Goal: Purchase product/service

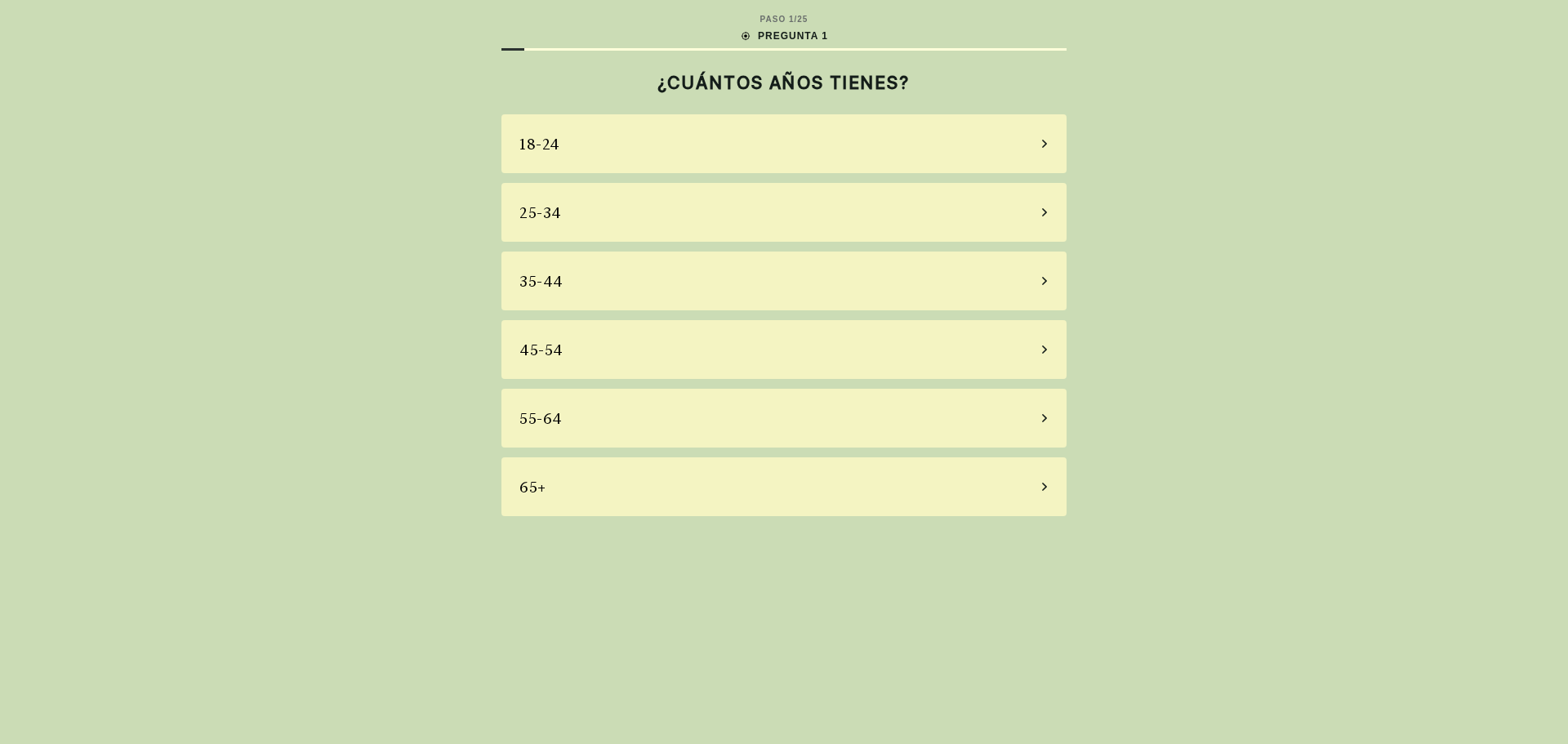
click at [1044, 353] on div "45-54" at bounding box center [784, 350] width 565 height 59
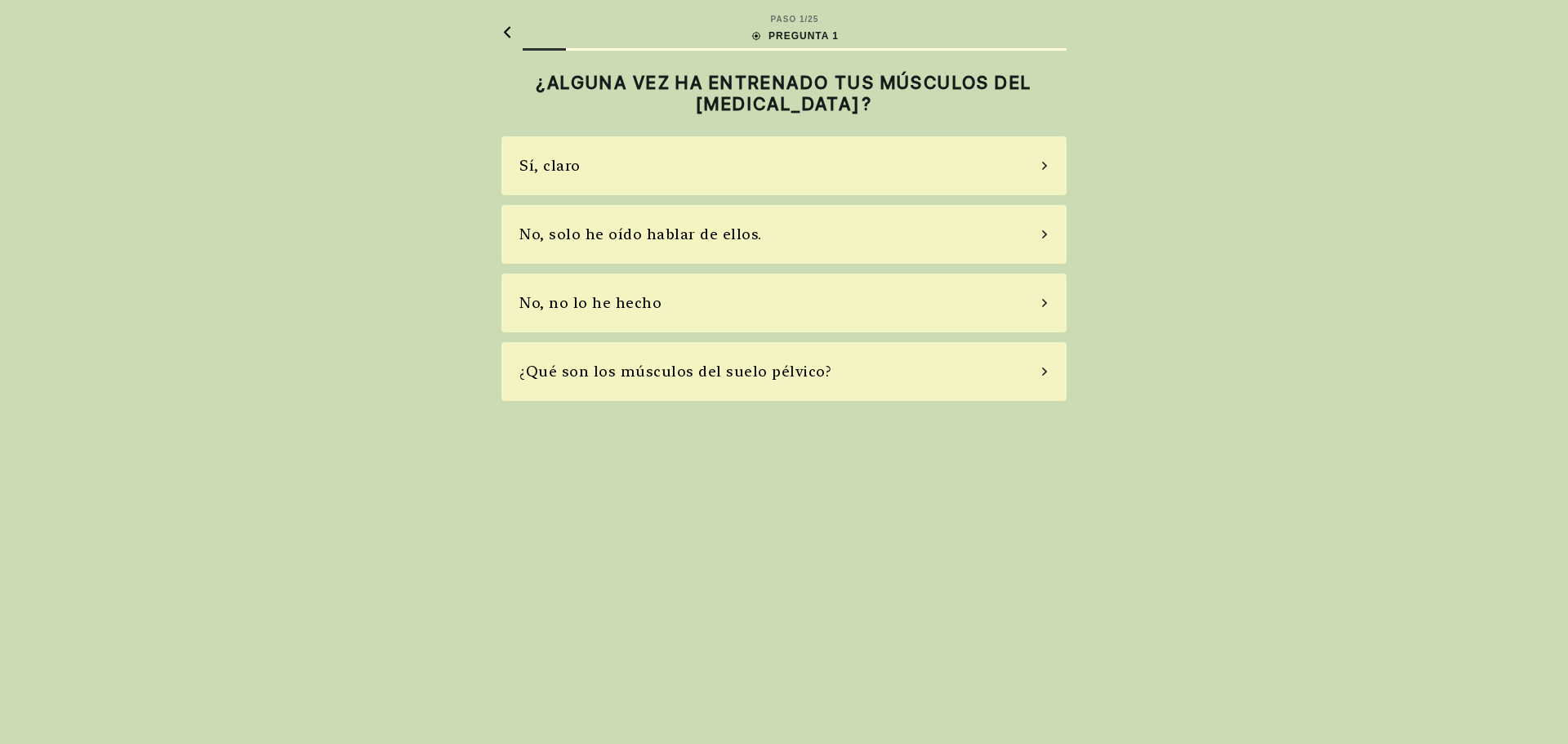
click at [1042, 235] on icon at bounding box center [1044, 234] width 8 height 14
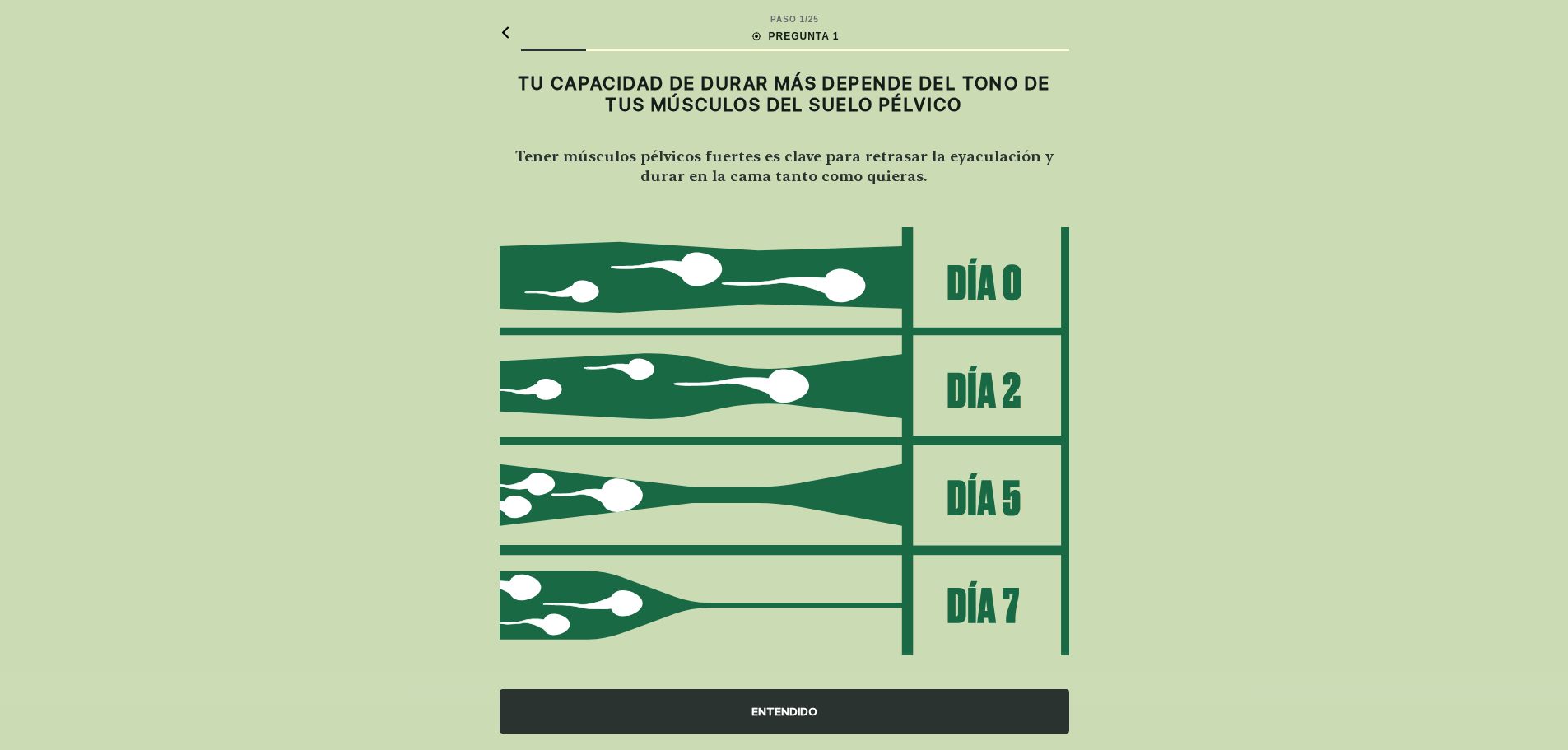
scroll to position [18, 0]
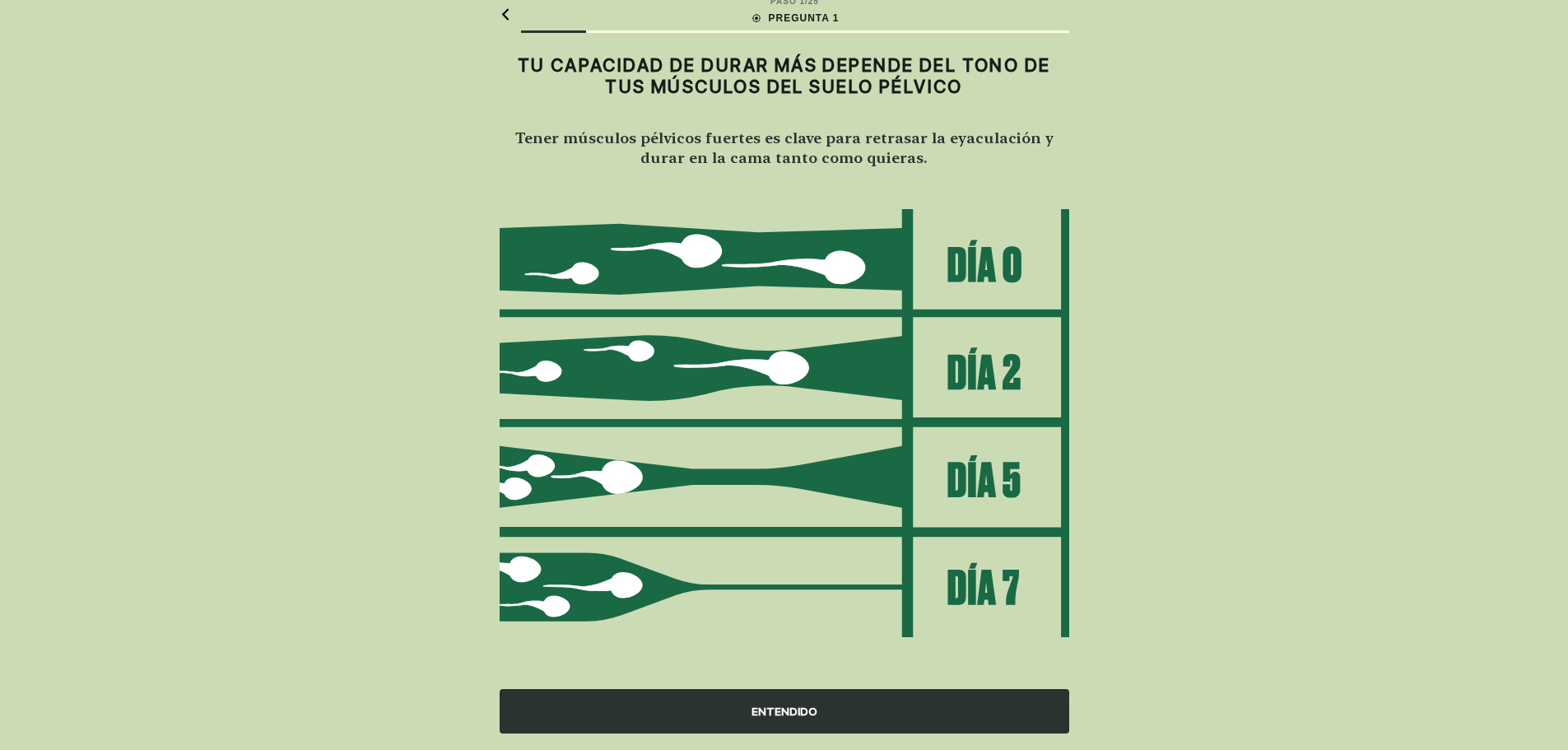
click at [786, 703] on font "ENTENDIDO" at bounding box center [784, 711] width 66 height 17
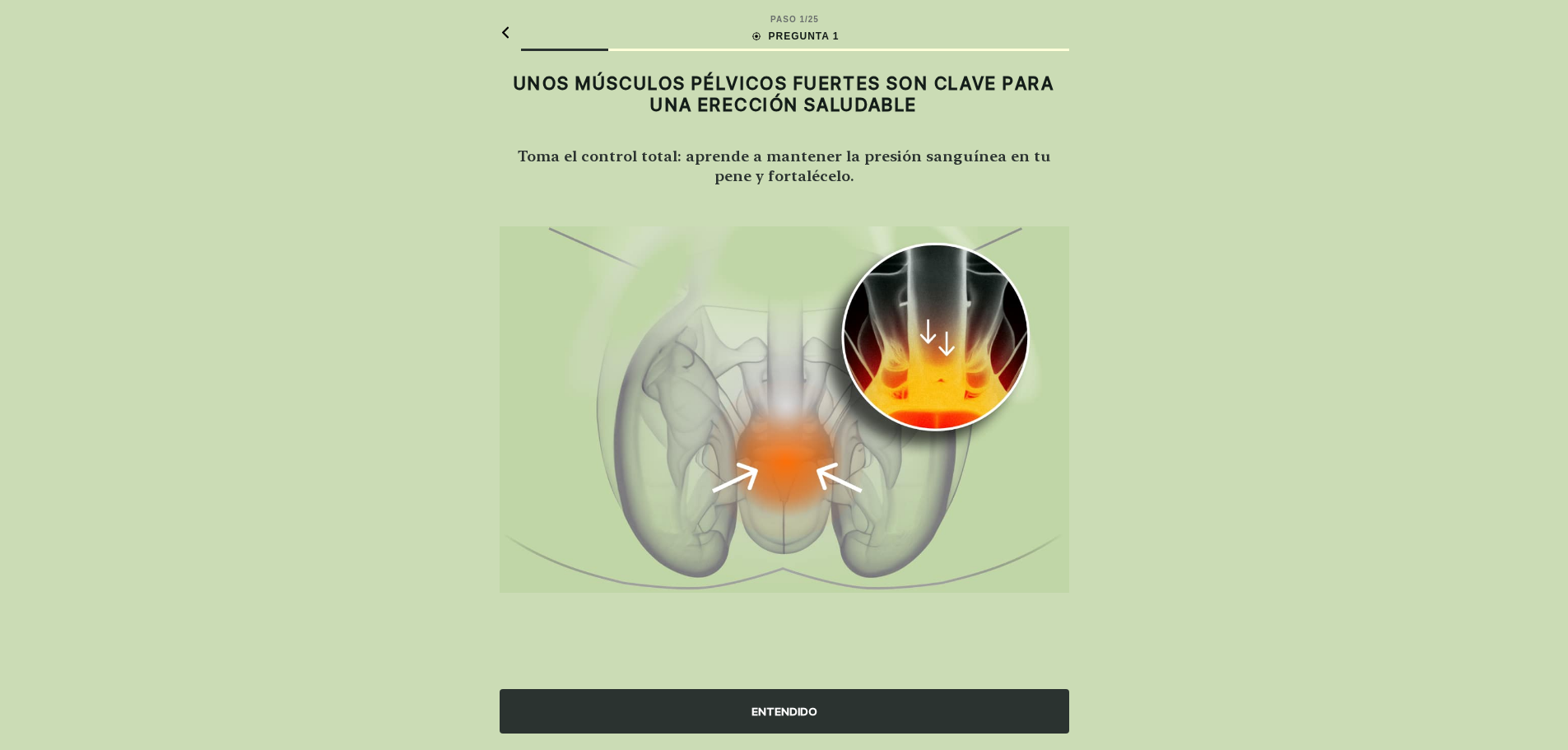
scroll to position [0, 0]
click at [789, 706] on font "ENTENDIDO" at bounding box center [789, 711] width 66 height 14
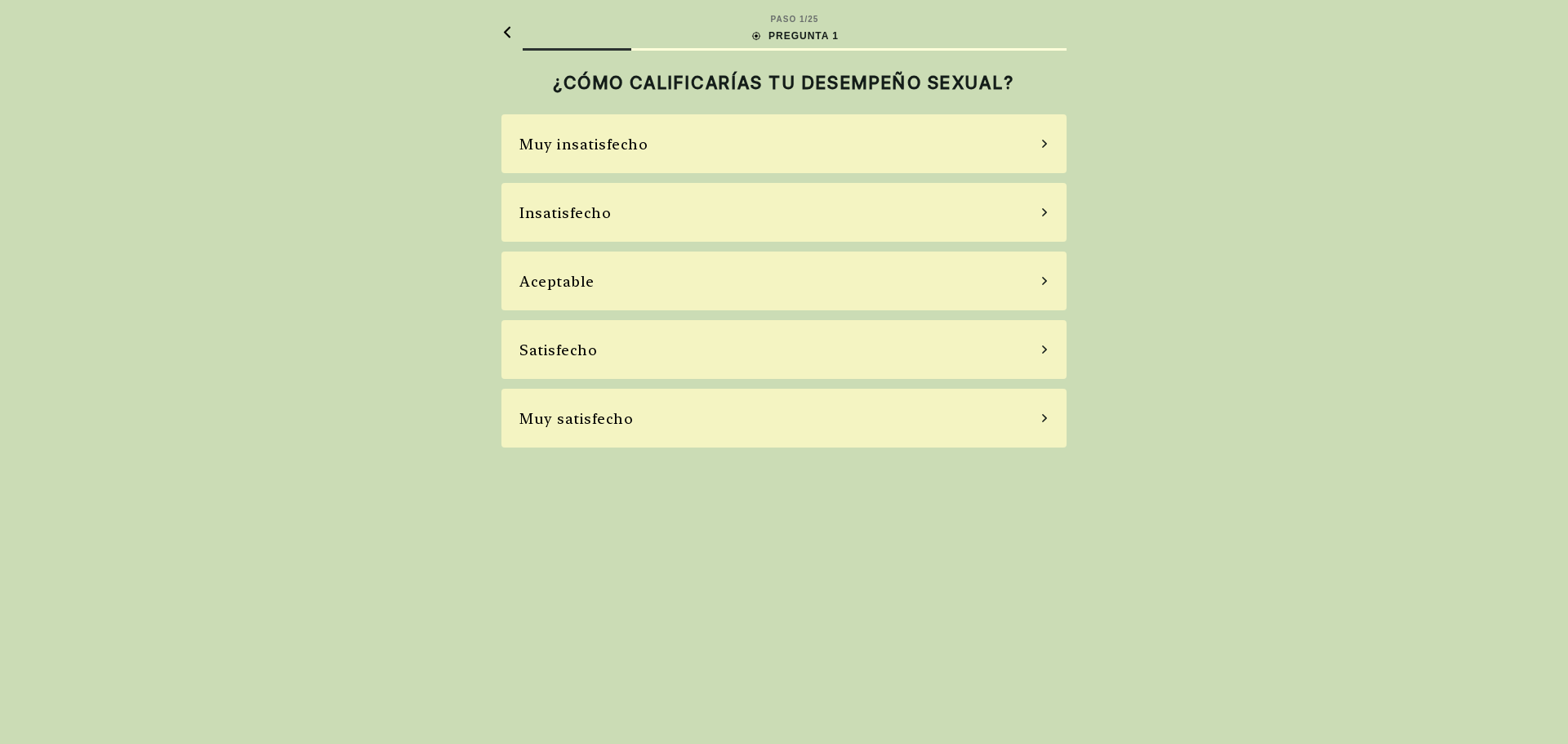
click at [1042, 274] on div "Aceptable" at bounding box center [784, 281] width 565 height 59
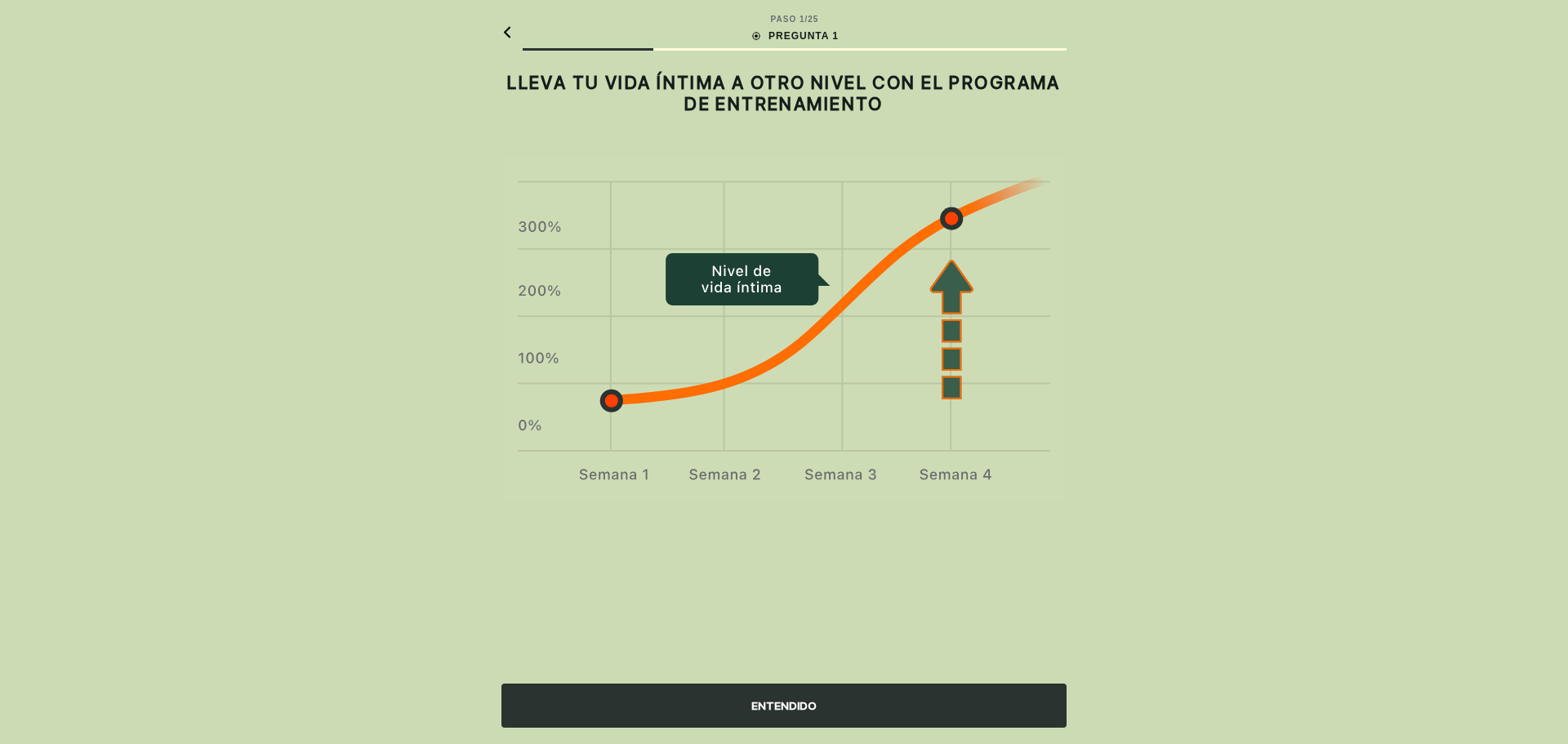
click at [789, 705] on font "ENTENDIDO" at bounding box center [783, 706] width 65 height 13
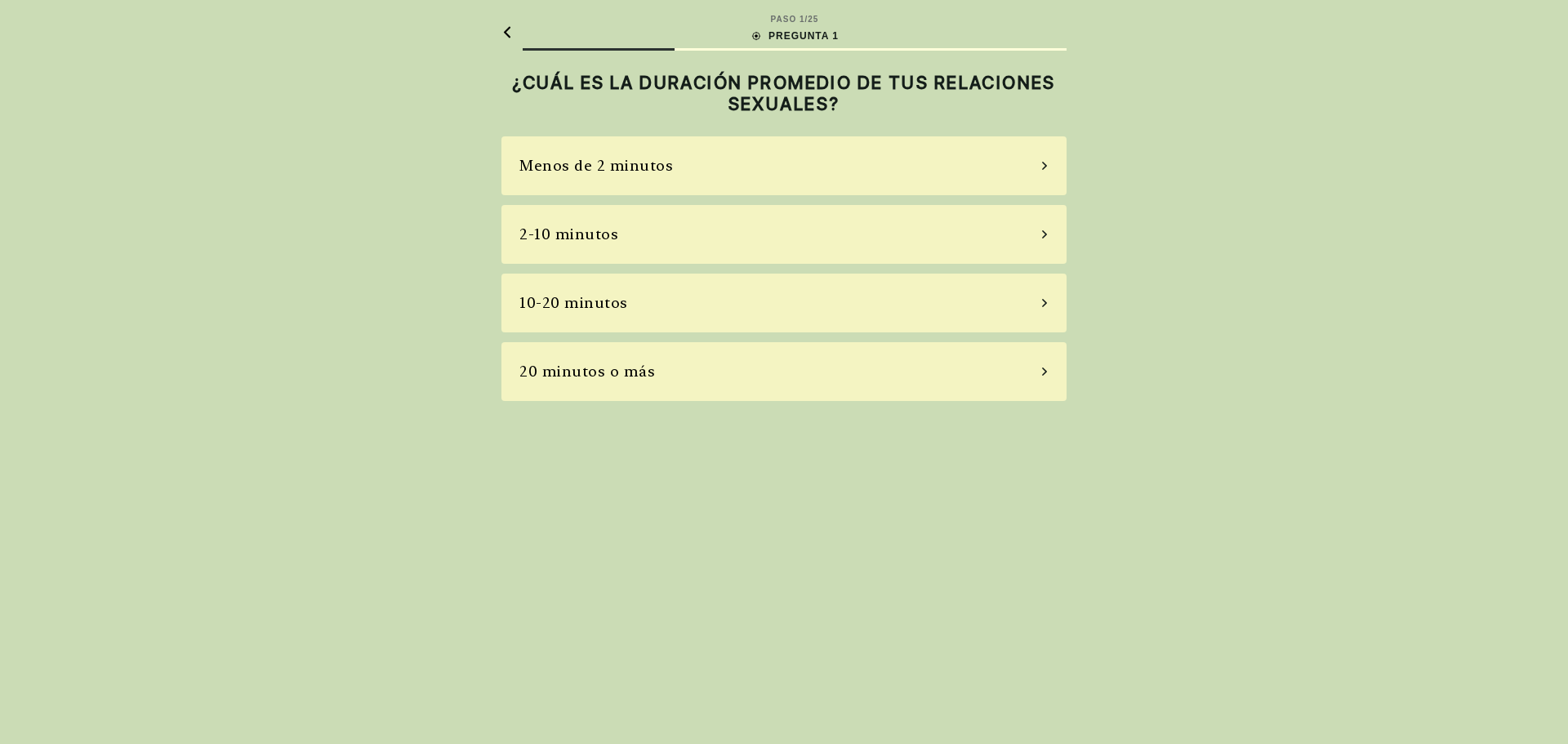
click at [1041, 237] on icon at bounding box center [1044, 234] width 8 height 14
click at [1041, 235] on icon at bounding box center [1044, 234] width 8 height 14
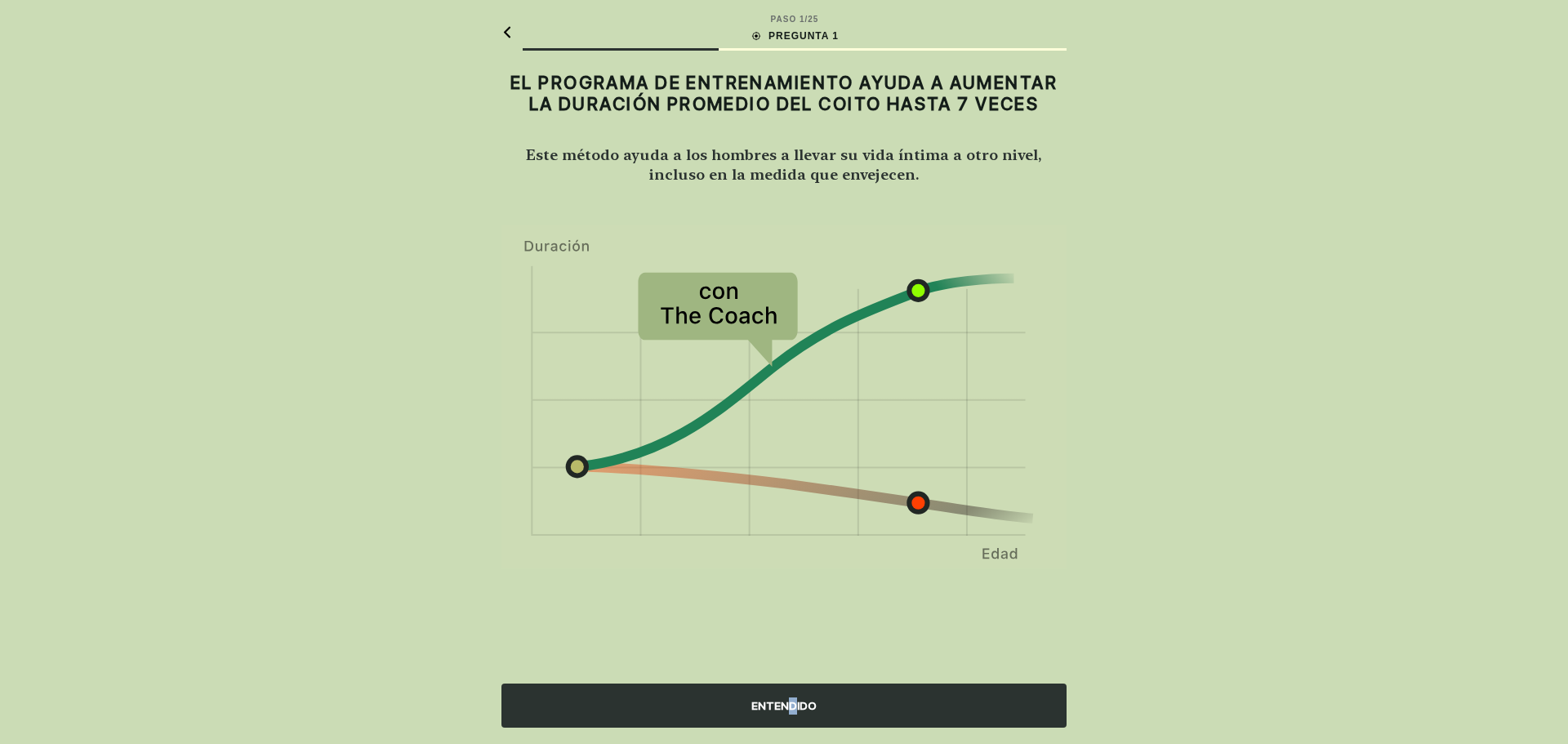
click at [793, 703] on font "ENTENDIDO" at bounding box center [783, 706] width 65 height 13
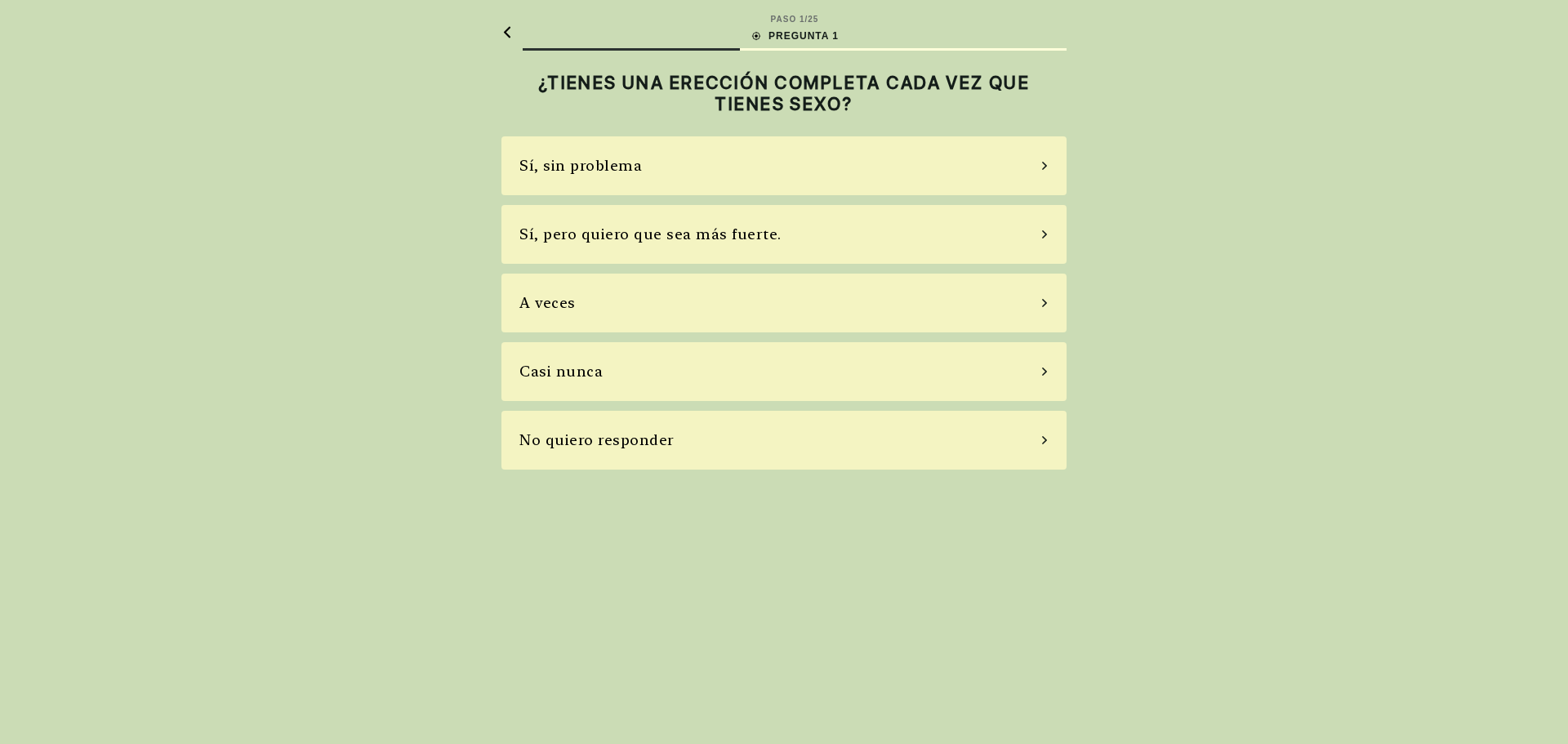
click at [1051, 159] on div "Sí, sin problema" at bounding box center [784, 166] width 565 height 59
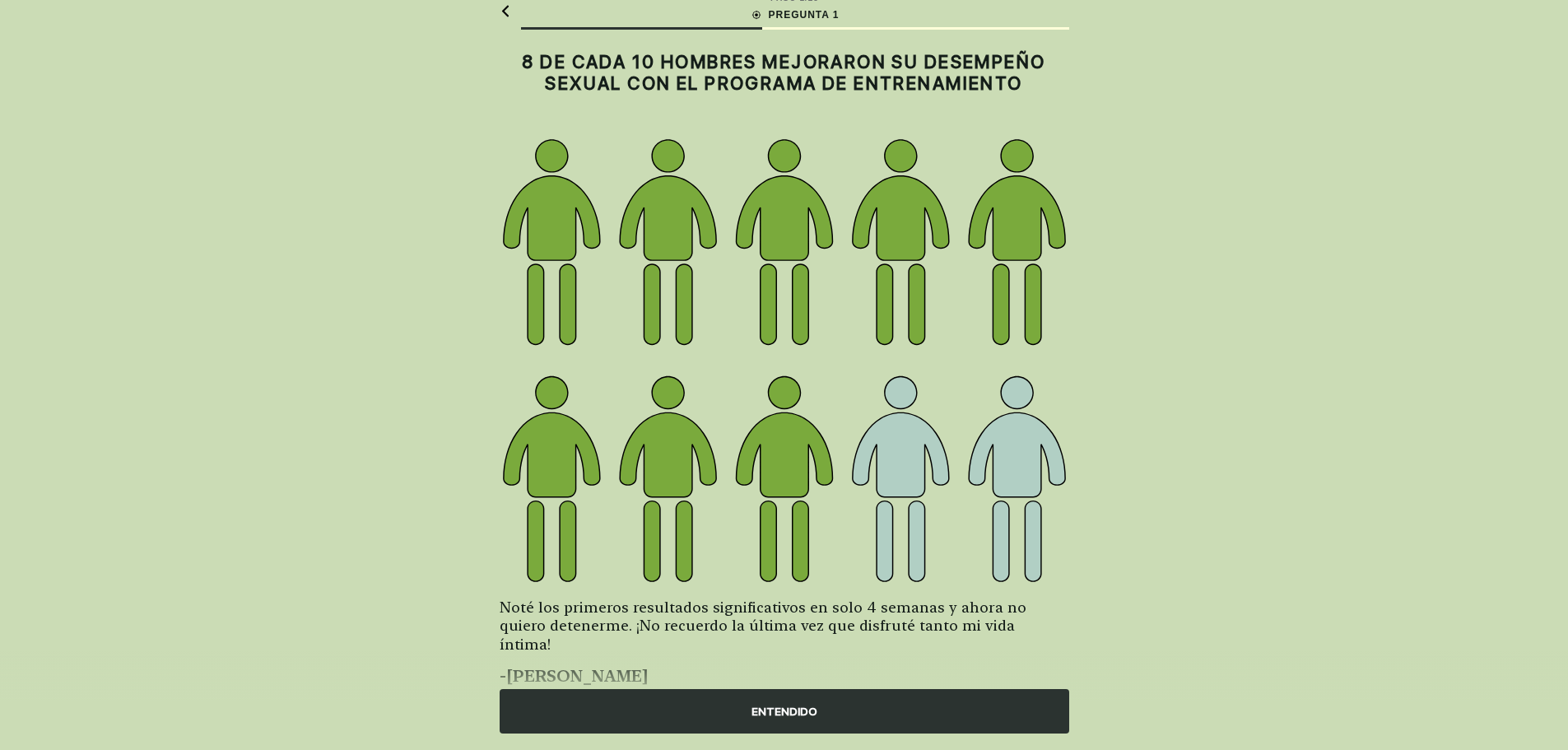
scroll to position [50, 0]
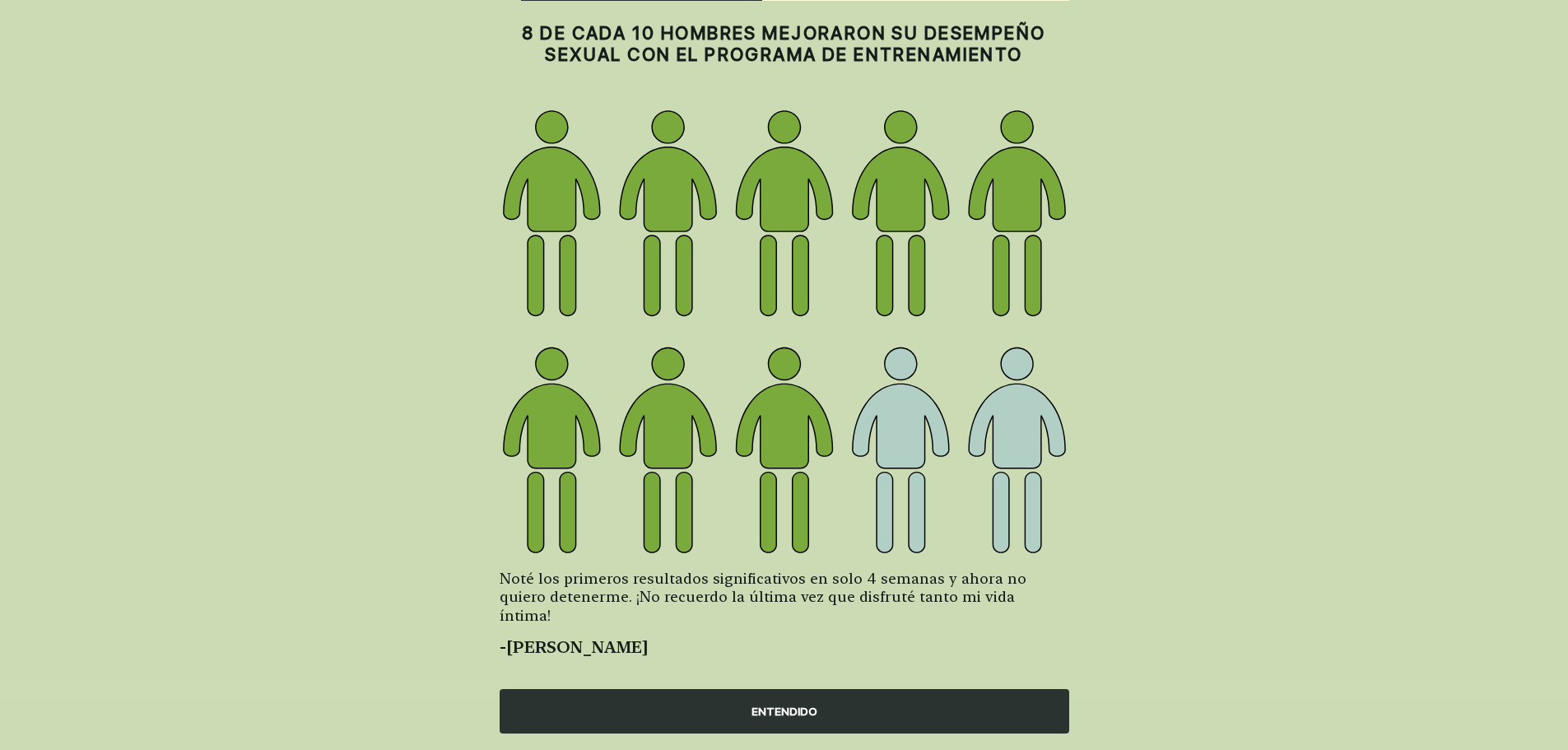
click at [796, 714] on font "ENTENDIDO" at bounding box center [784, 711] width 66 height 14
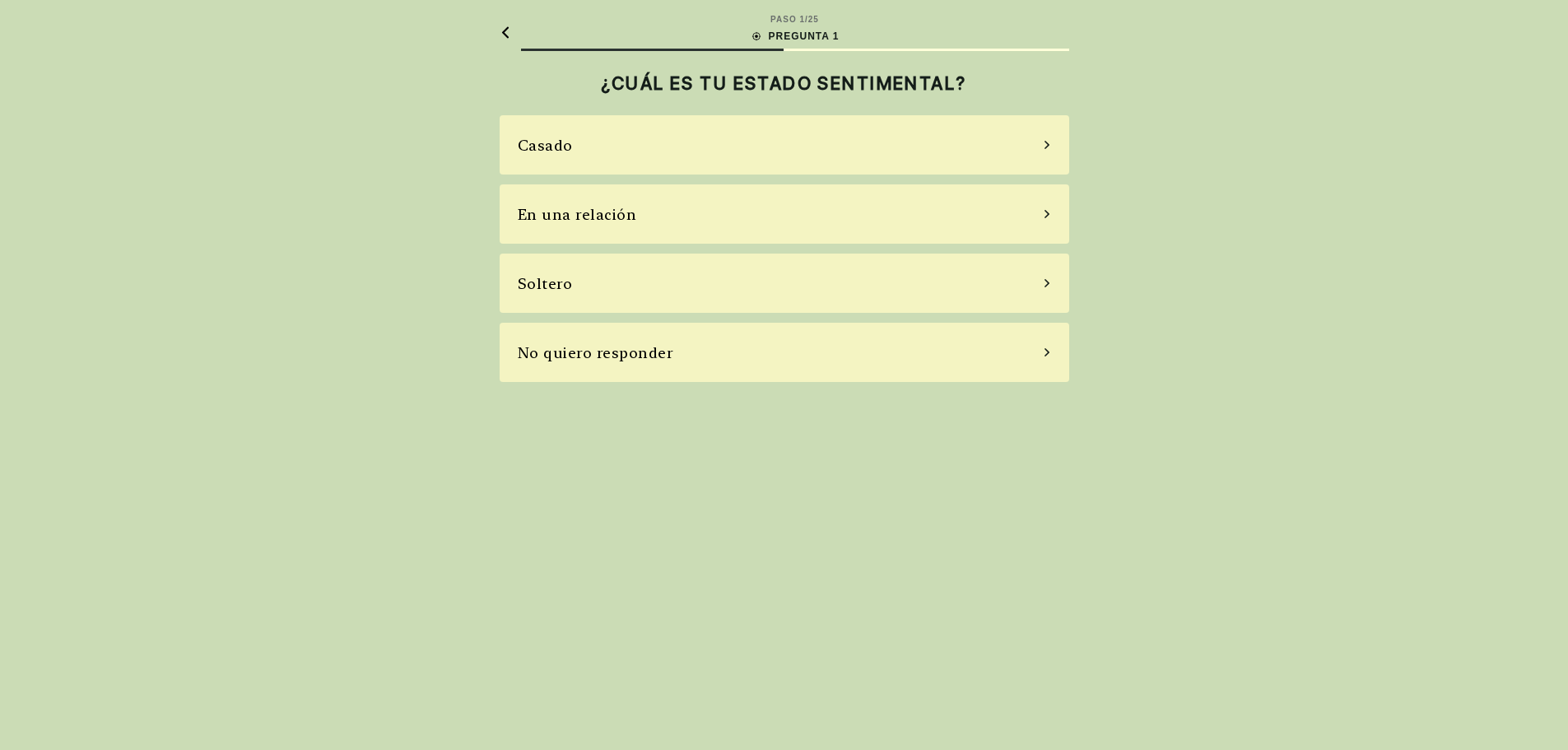
scroll to position [0, 0]
click at [1053, 145] on icon at bounding box center [1052, 145] width 8 height 14
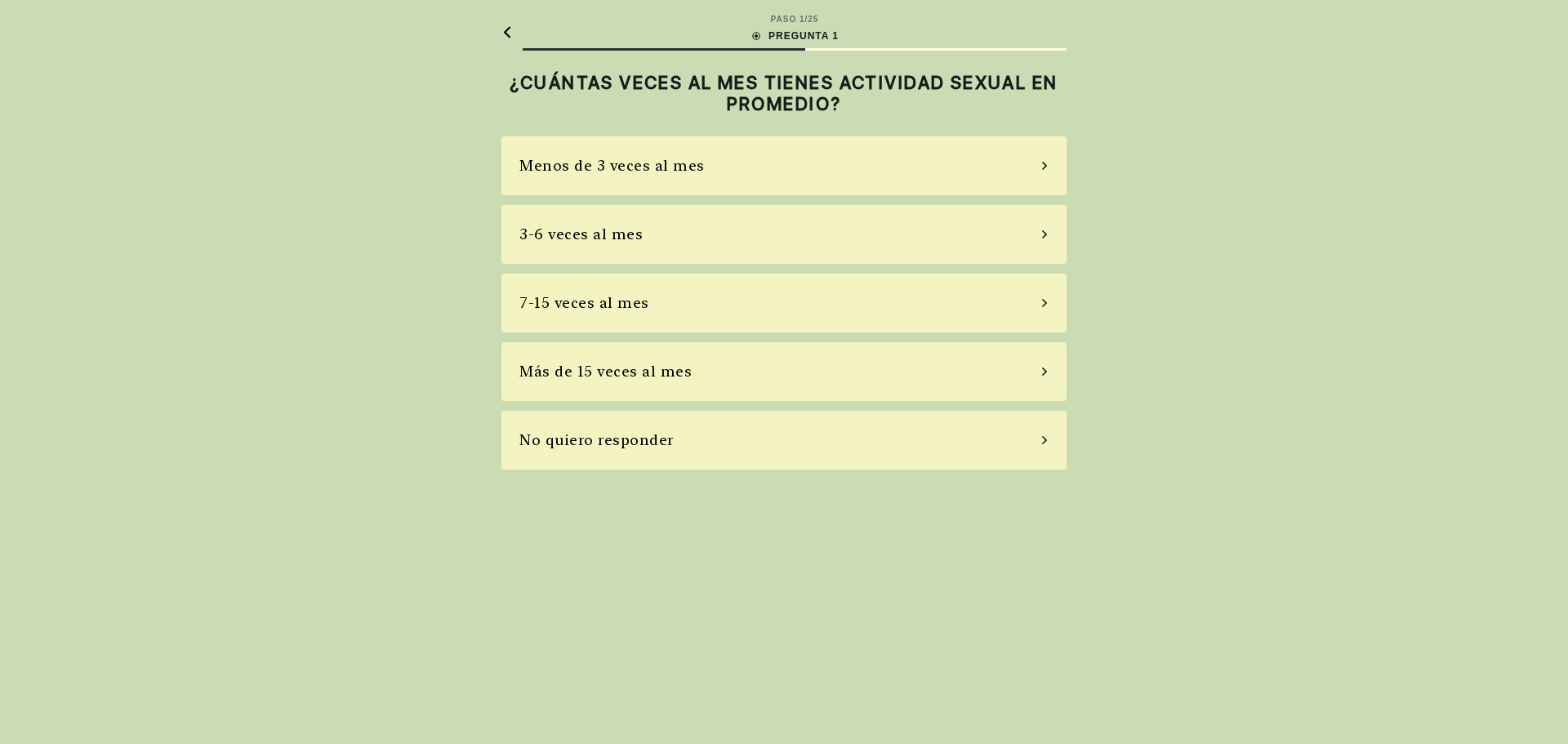
click at [1034, 375] on div "Más de 15 veces al mes" at bounding box center [784, 372] width 565 height 59
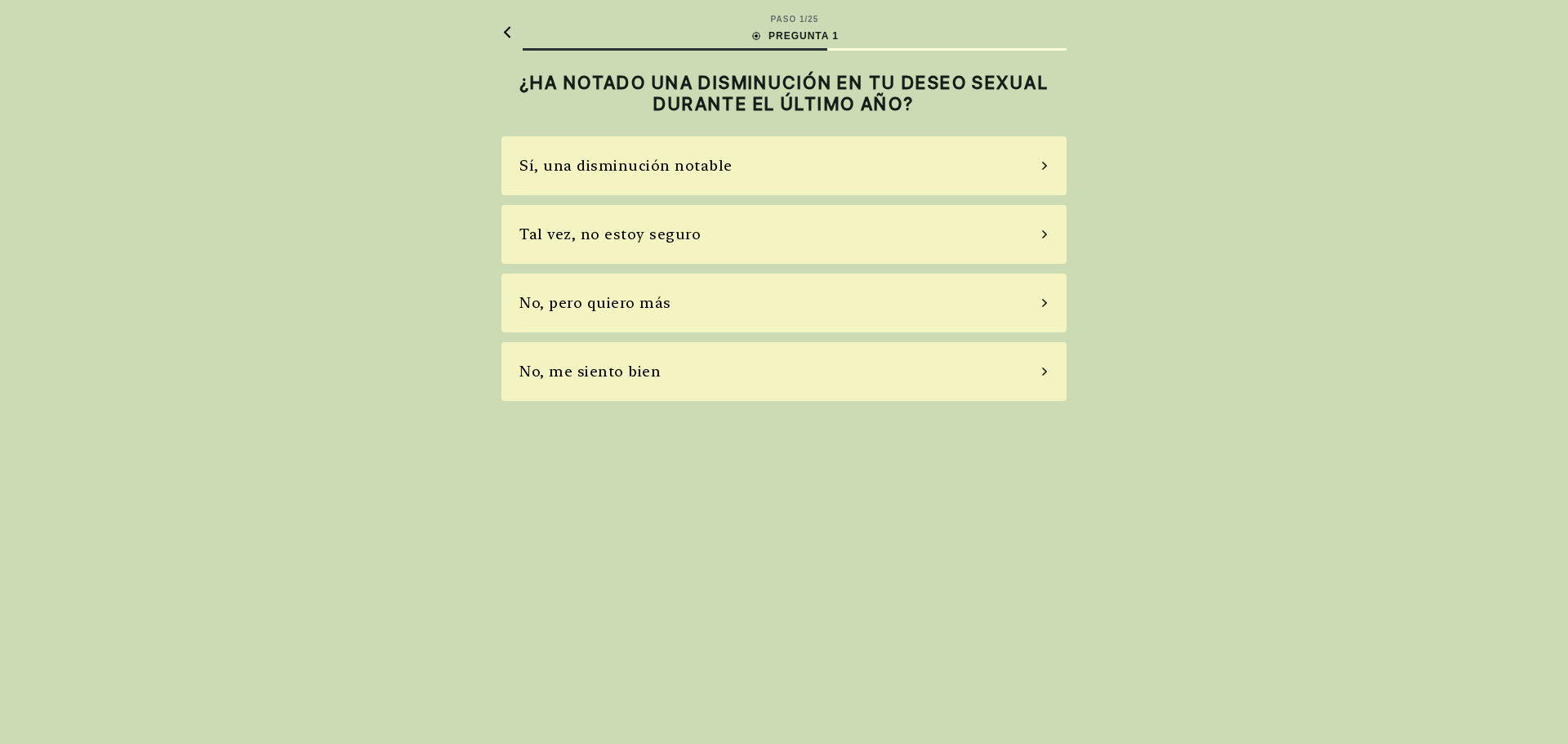
click at [1045, 163] on icon at bounding box center [1044, 165] width 8 height 14
click at [1042, 303] on icon at bounding box center [1044, 303] width 8 height 14
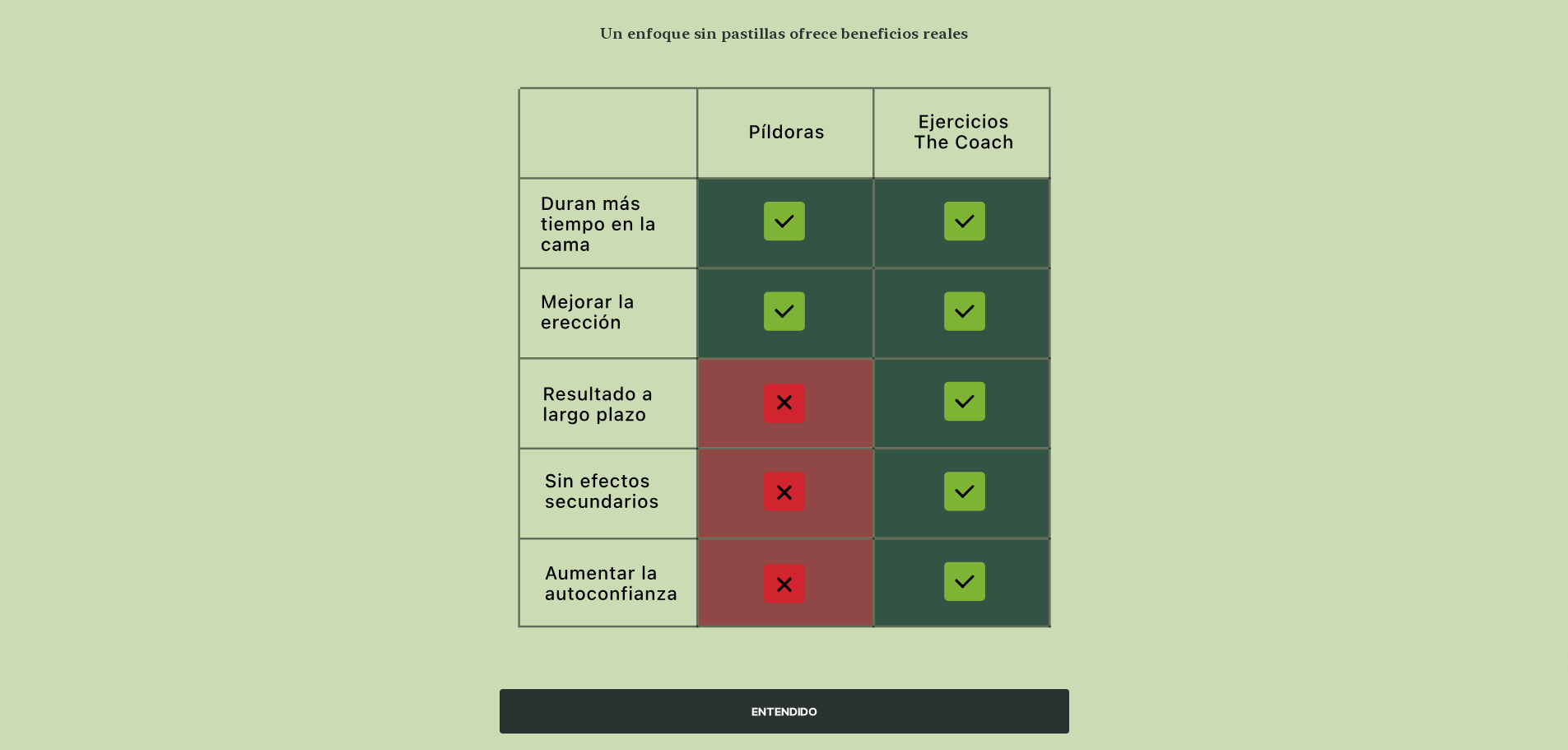
scroll to position [123, 0]
click at [801, 717] on font "ENTENDIDO" at bounding box center [784, 711] width 66 height 14
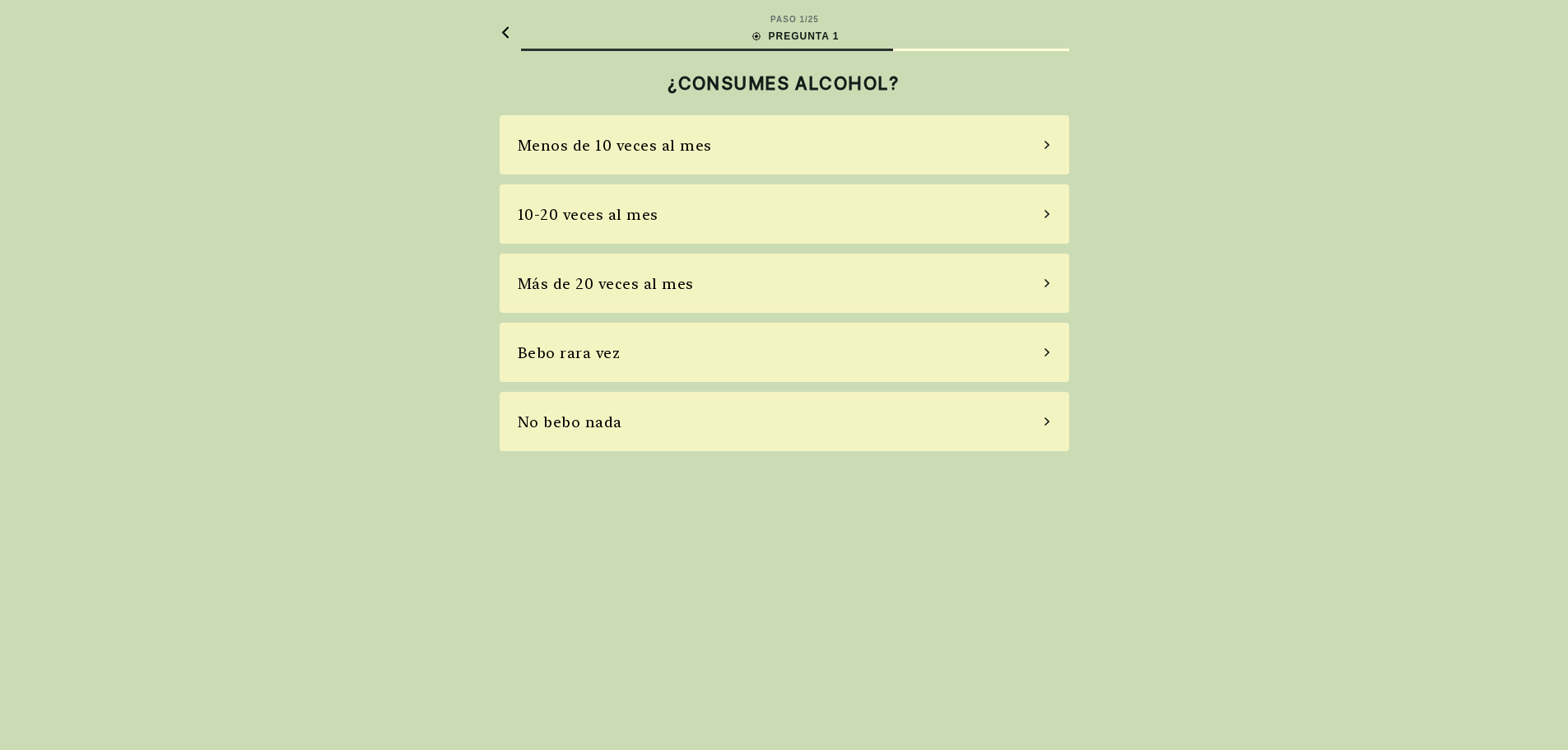
scroll to position [0, 0]
click at [1050, 144] on icon at bounding box center [1052, 145] width 8 height 14
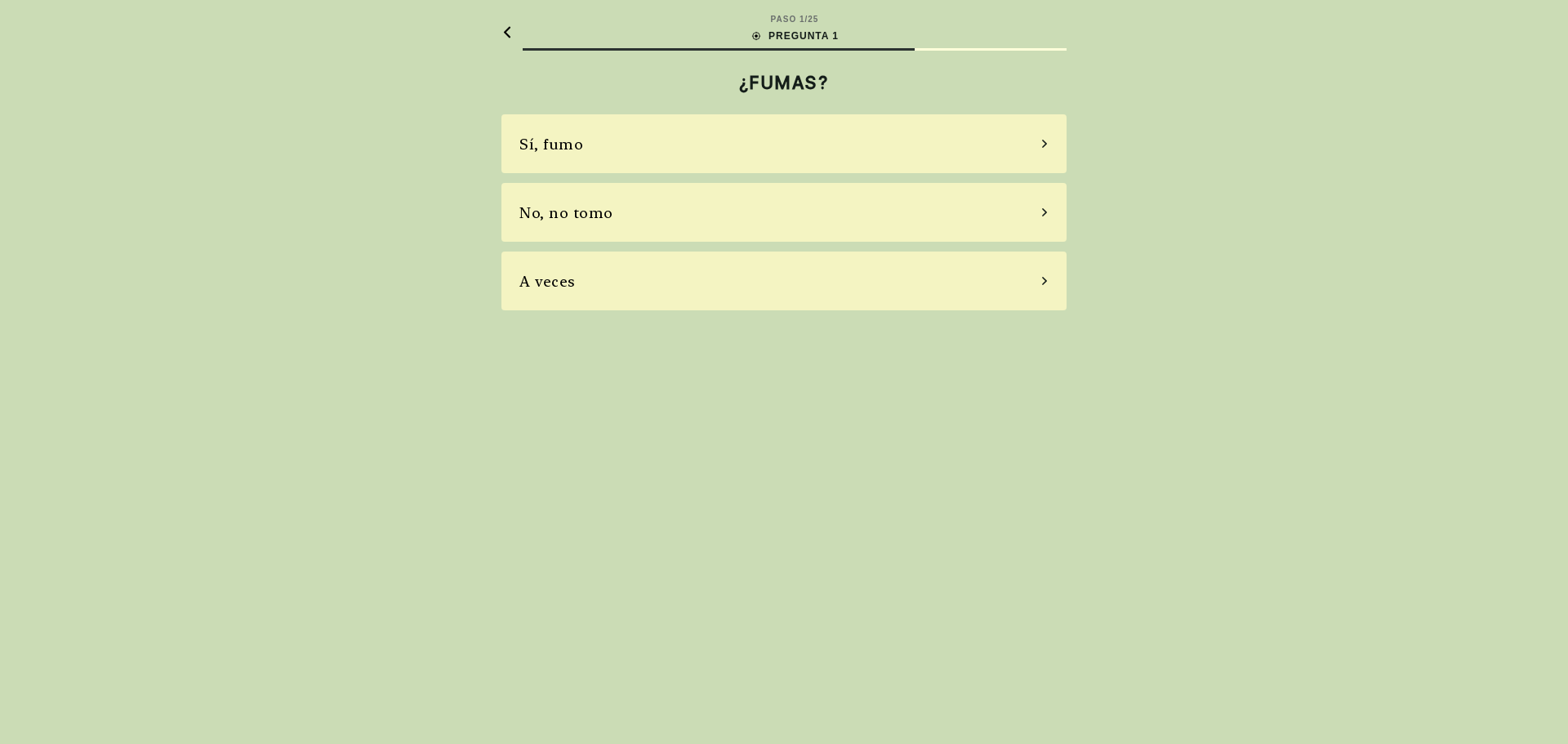
click at [1047, 212] on icon at bounding box center [1044, 212] width 4 height 8
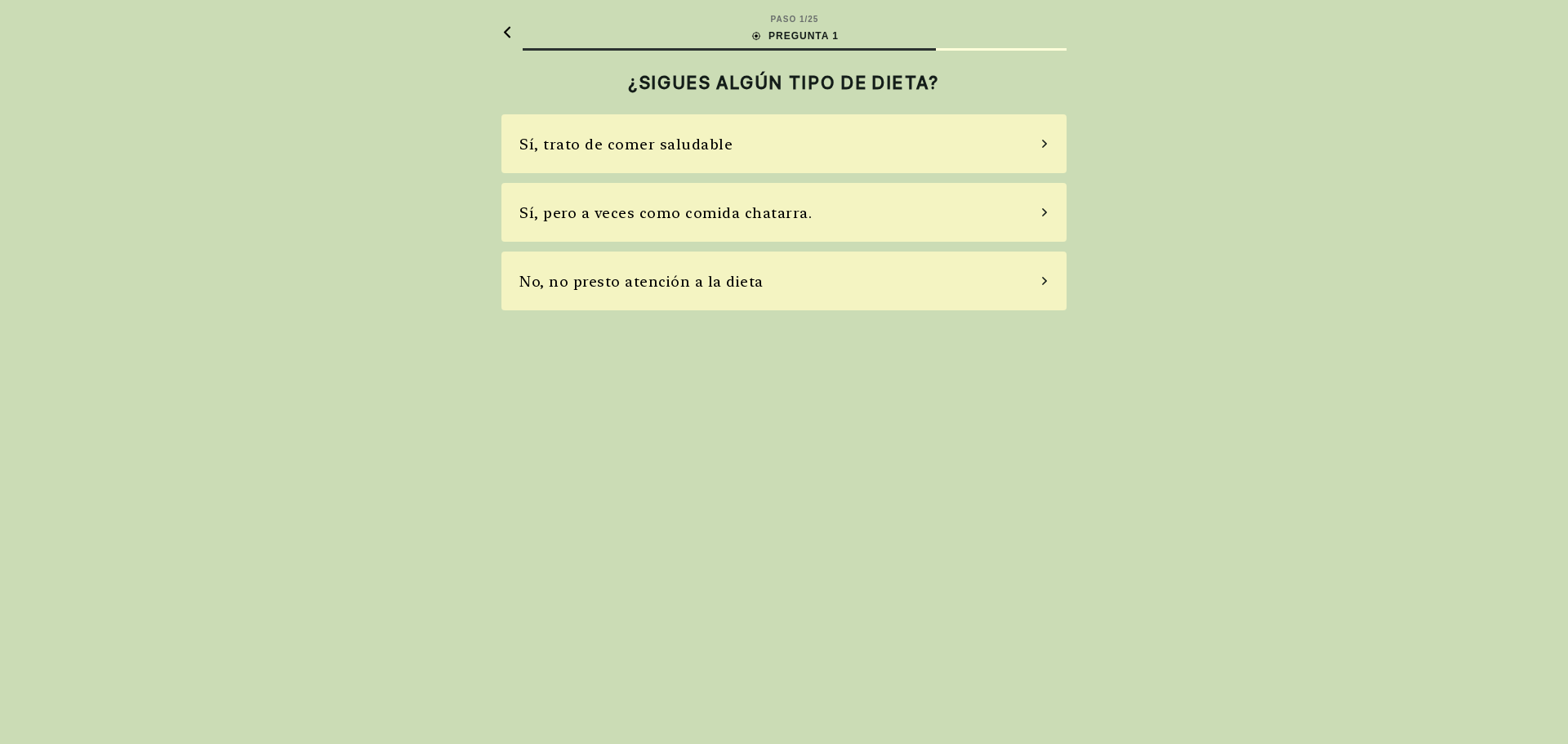
click at [1043, 144] on icon at bounding box center [1044, 144] width 8 height 14
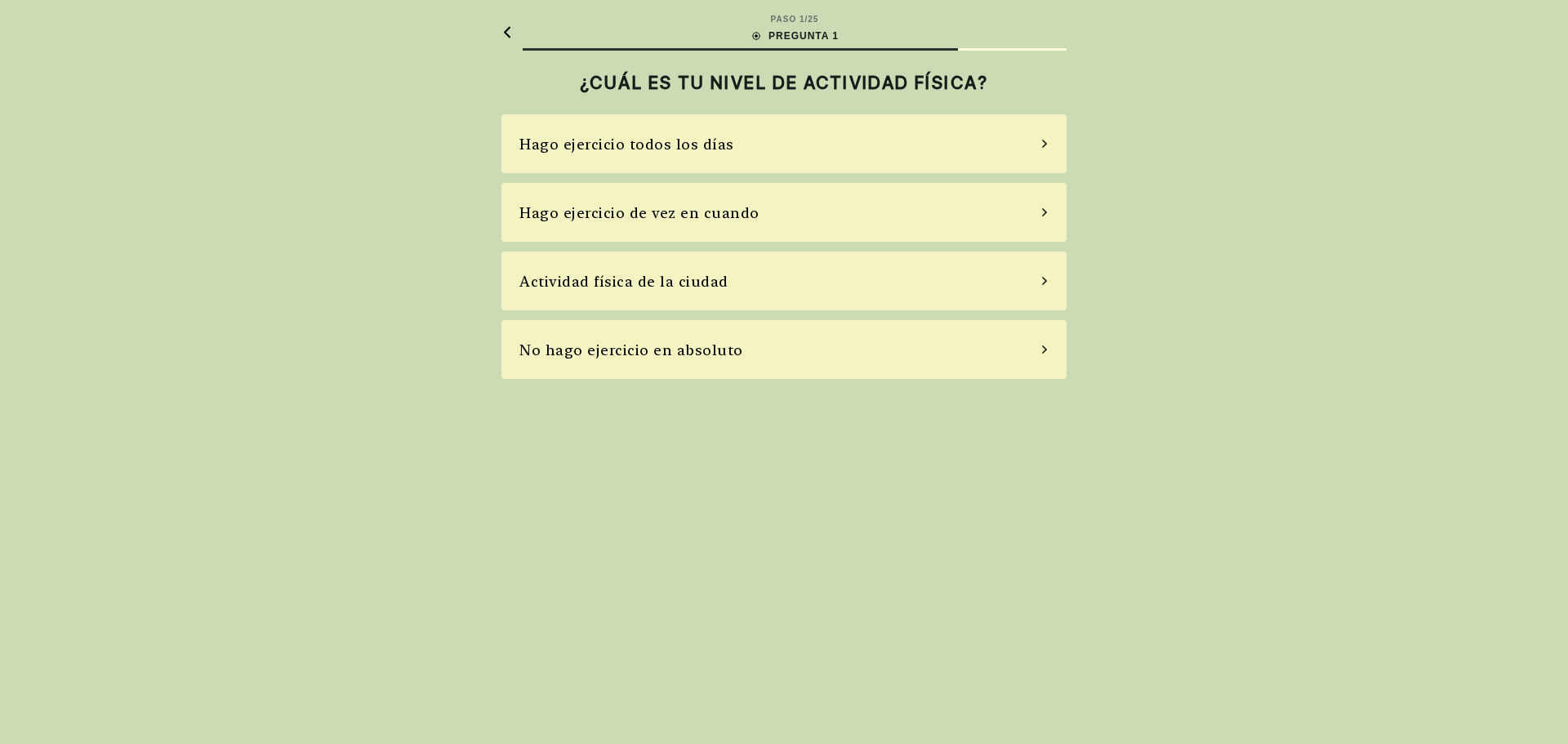
click at [1045, 209] on icon at bounding box center [1044, 213] width 8 height 14
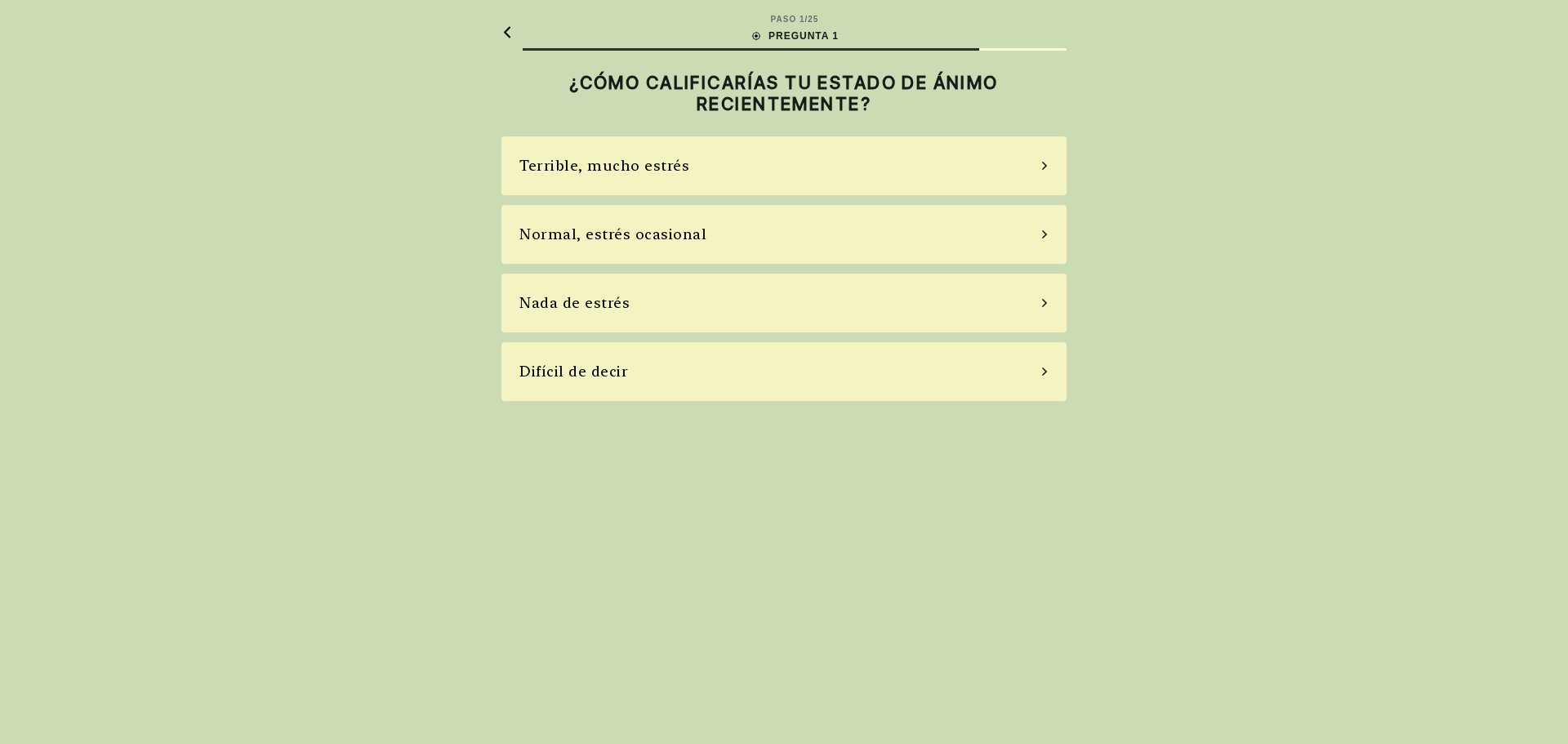
click at [1048, 301] on icon at bounding box center [1044, 303] width 8 height 14
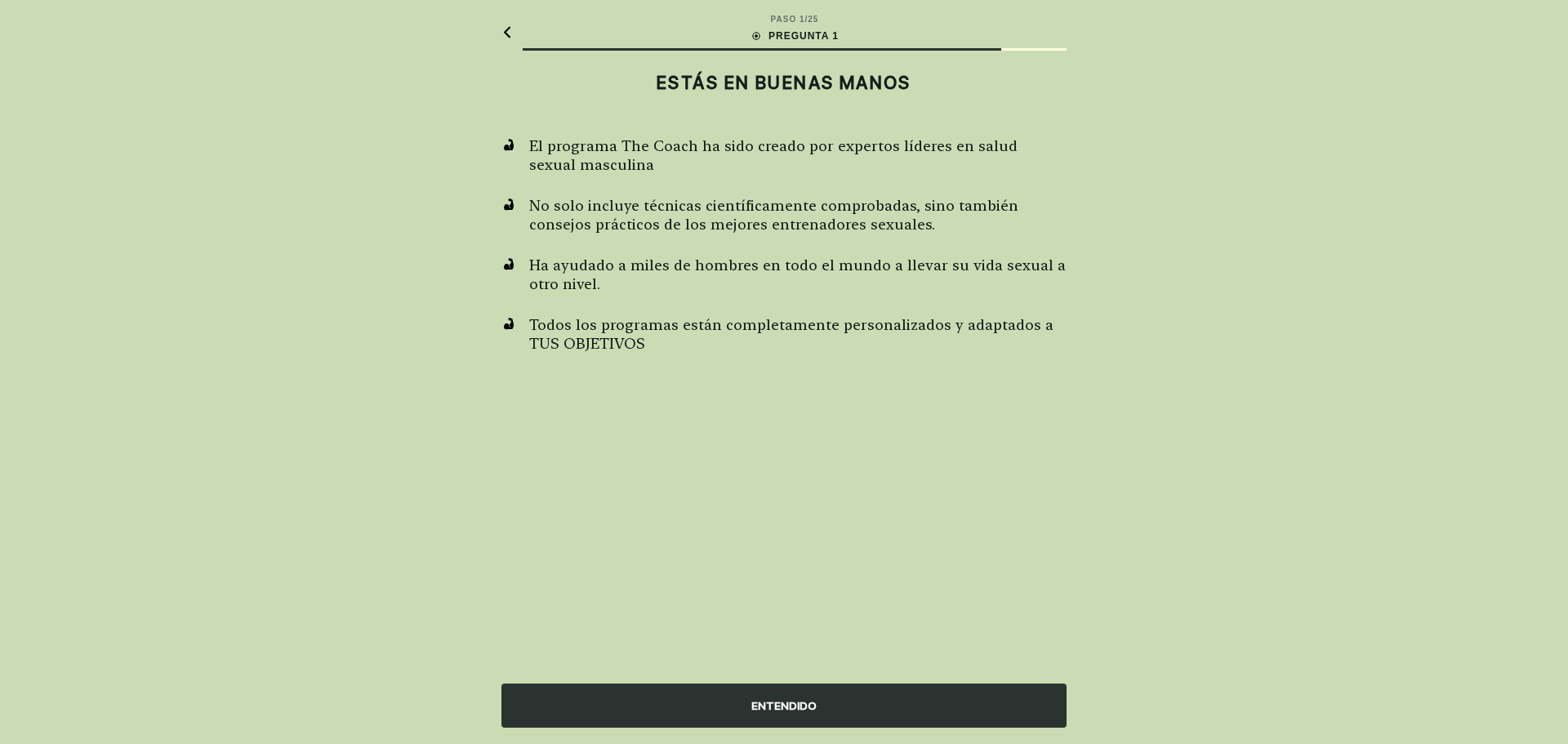
click at [811, 706] on font "ENTENDIDO" at bounding box center [783, 706] width 65 height 13
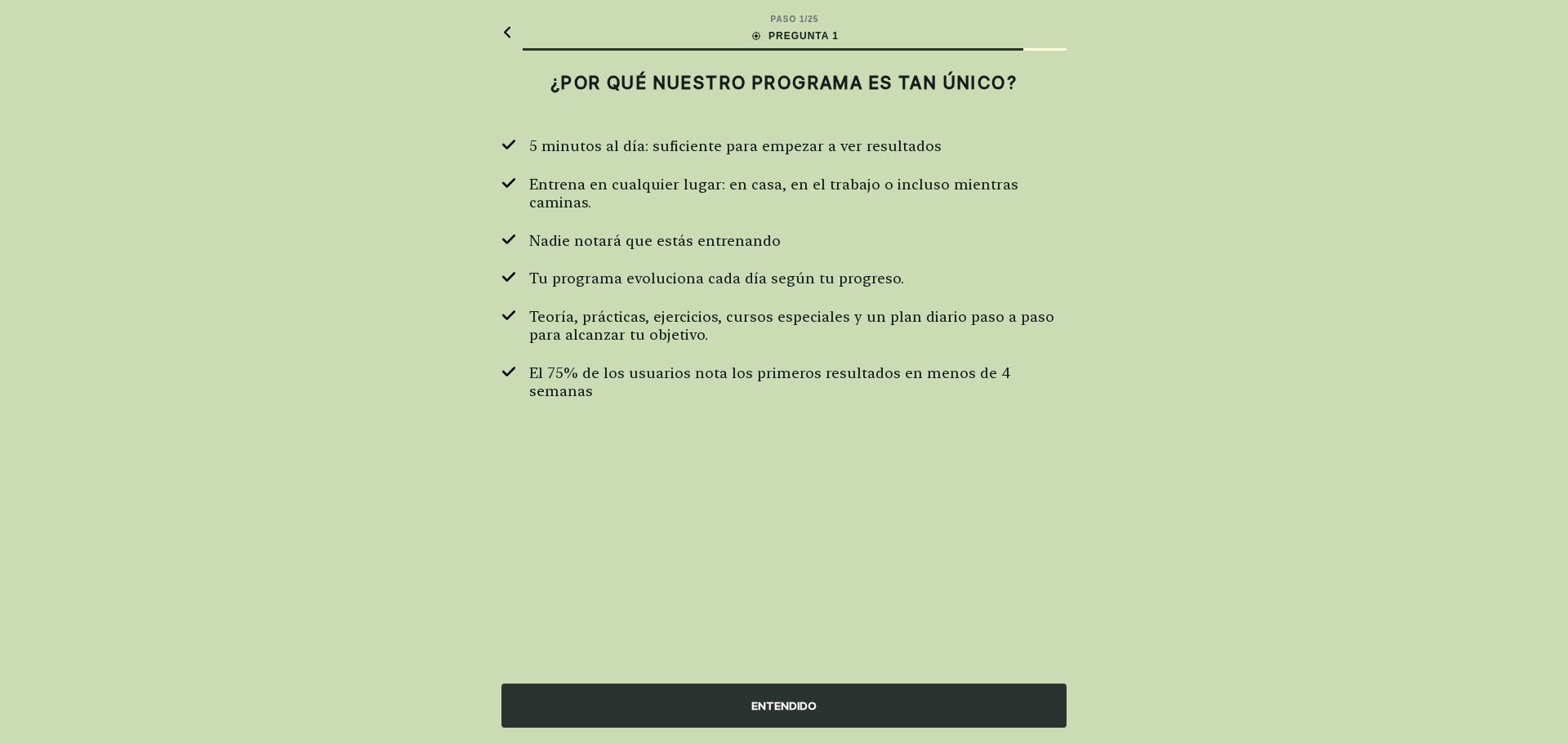
click at [744, 704] on div "ENTENDIDO" at bounding box center [784, 706] width 565 height 44
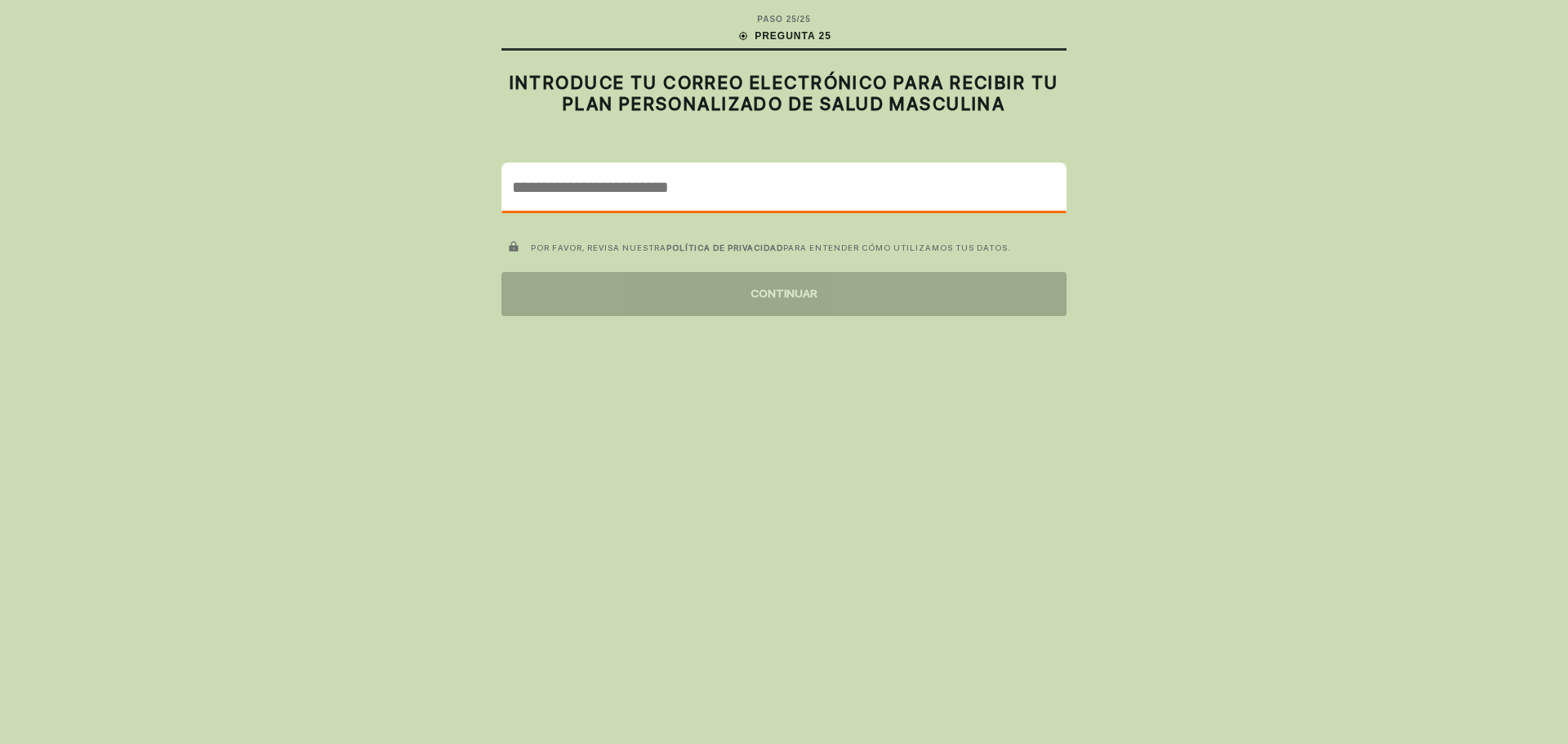
click at [763, 199] on input "email" at bounding box center [784, 187] width 563 height 47
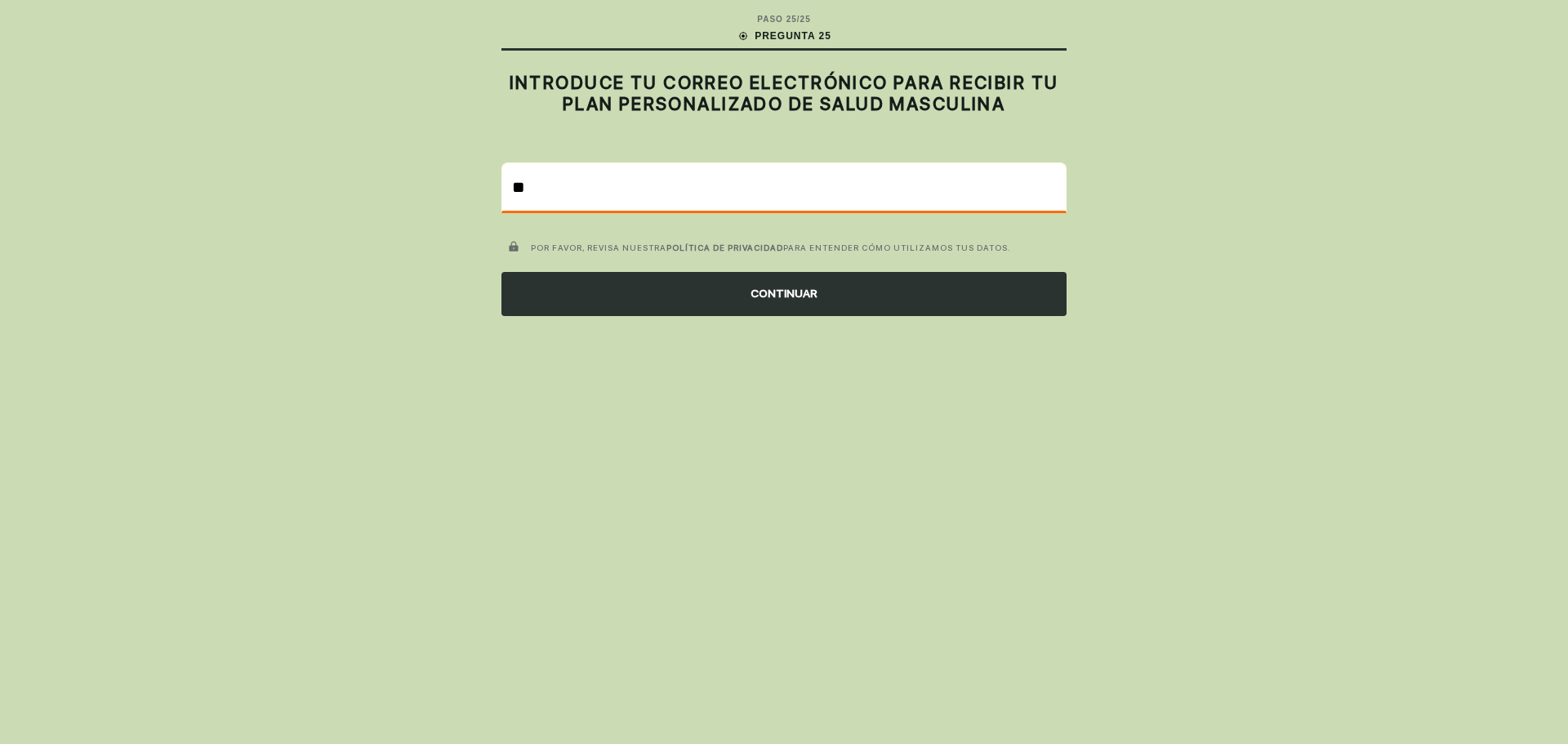
type input "*"
type input "**********"
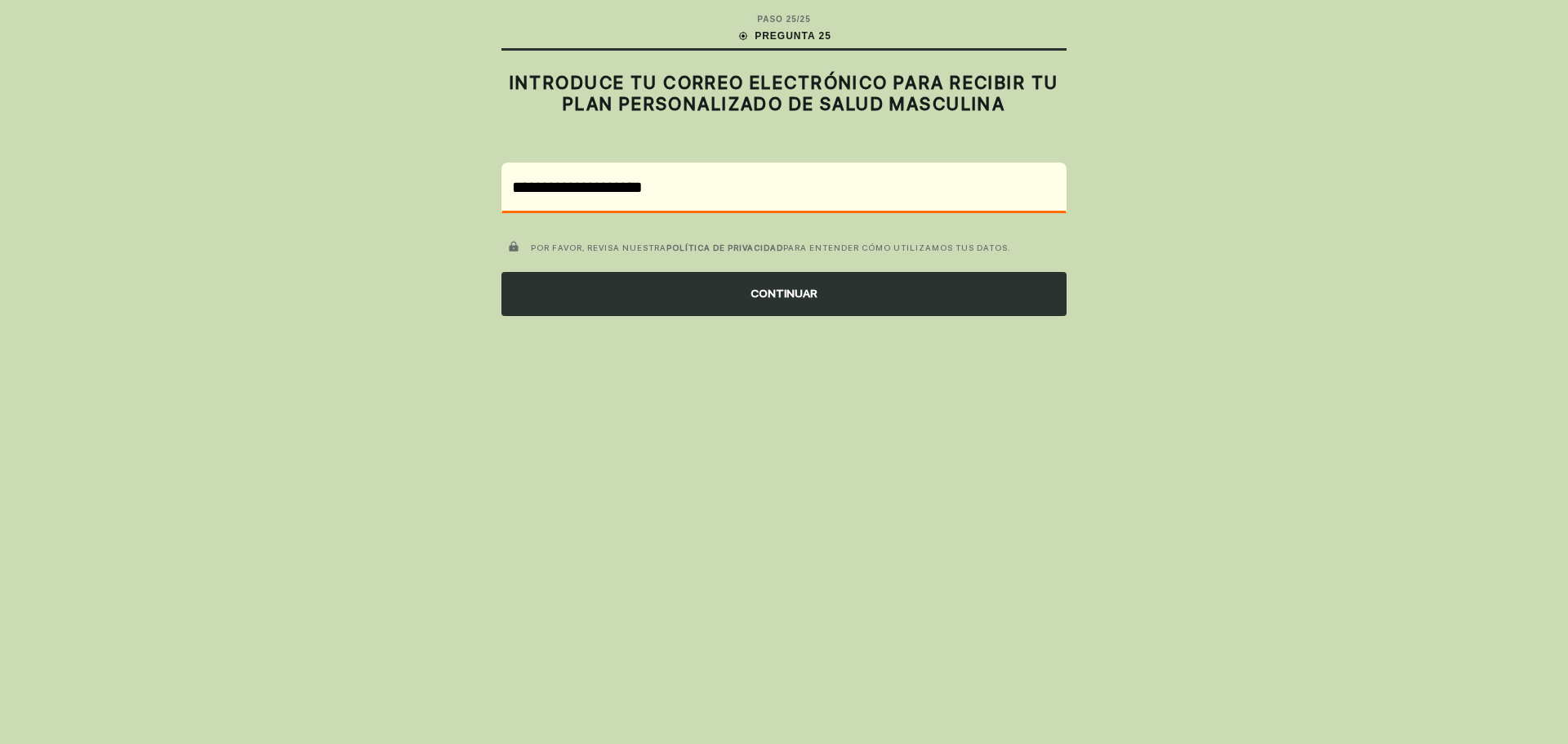
click at [806, 292] on font "CONTINUAR" at bounding box center [784, 293] width 67 height 13
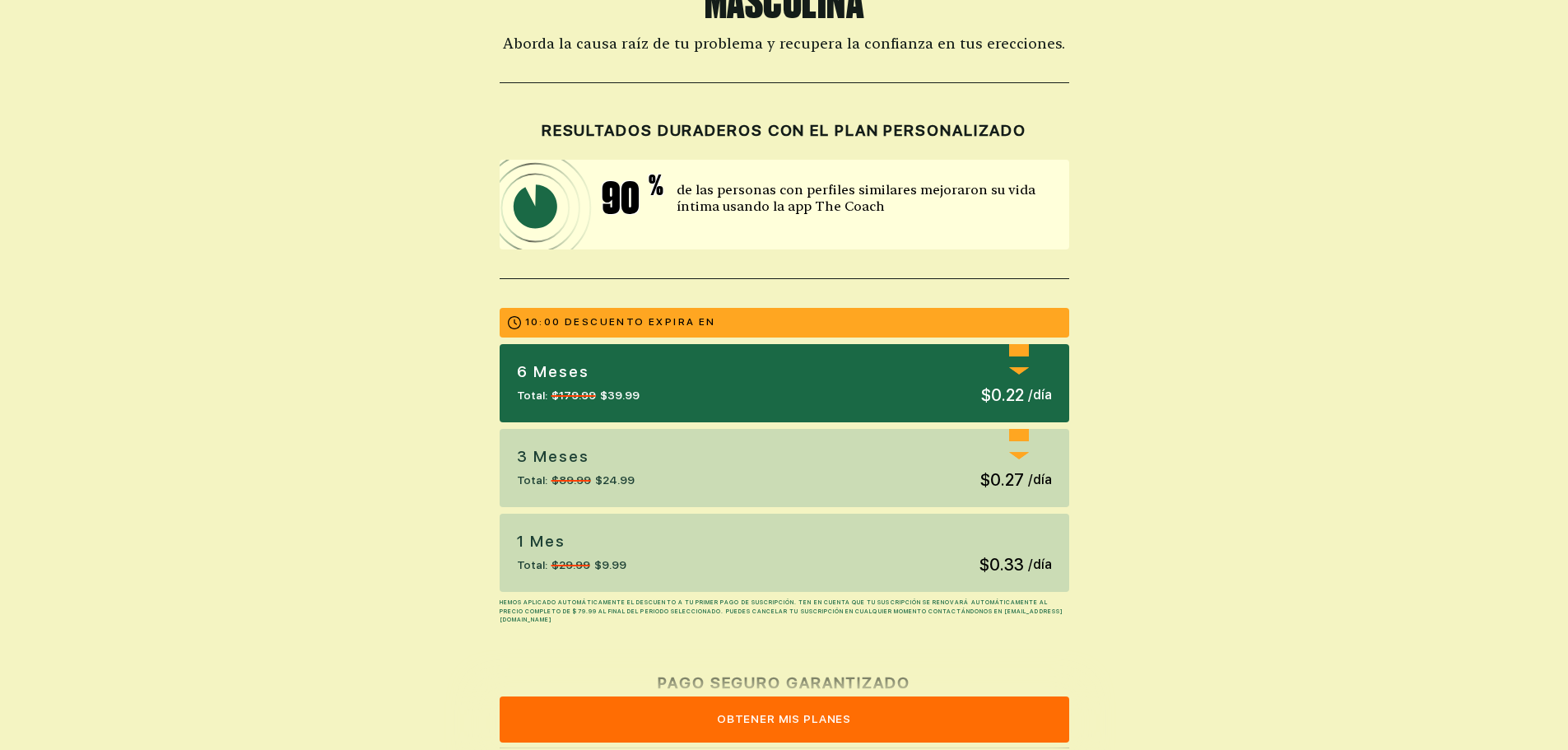
scroll to position [165, 0]
